Goal: Navigation & Orientation: Find specific page/section

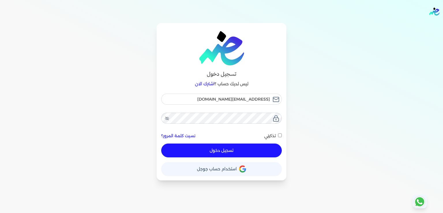
click at [226, 151] on button "تسجيل دخول" at bounding box center [221, 151] width 121 height 14
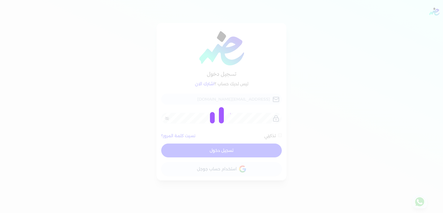
checkbox input "false"
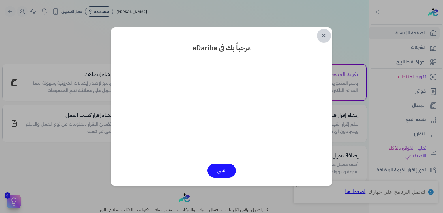
click at [324, 36] on link "✕" at bounding box center [324, 36] width 14 height 14
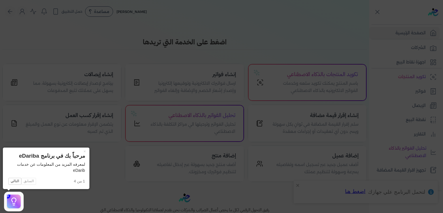
click at [324, 36] on icon at bounding box center [221, 106] width 443 height 213
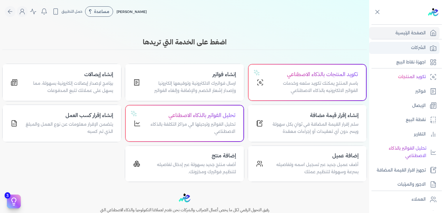
click at [419, 48] on p "الشركات" at bounding box center [418, 47] width 15 height 7
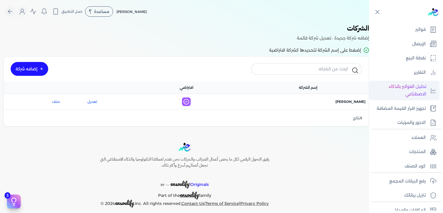
scroll to position [87, 0]
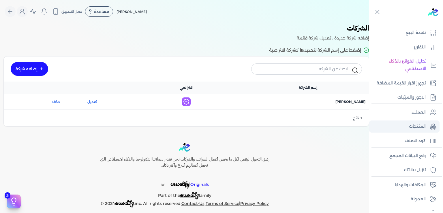
click at [415, 130] on p "المنتجات" at bounding box center [417, 126] width 17 height 7
